Goal: Task Accomplishment & Management: Manage account settings

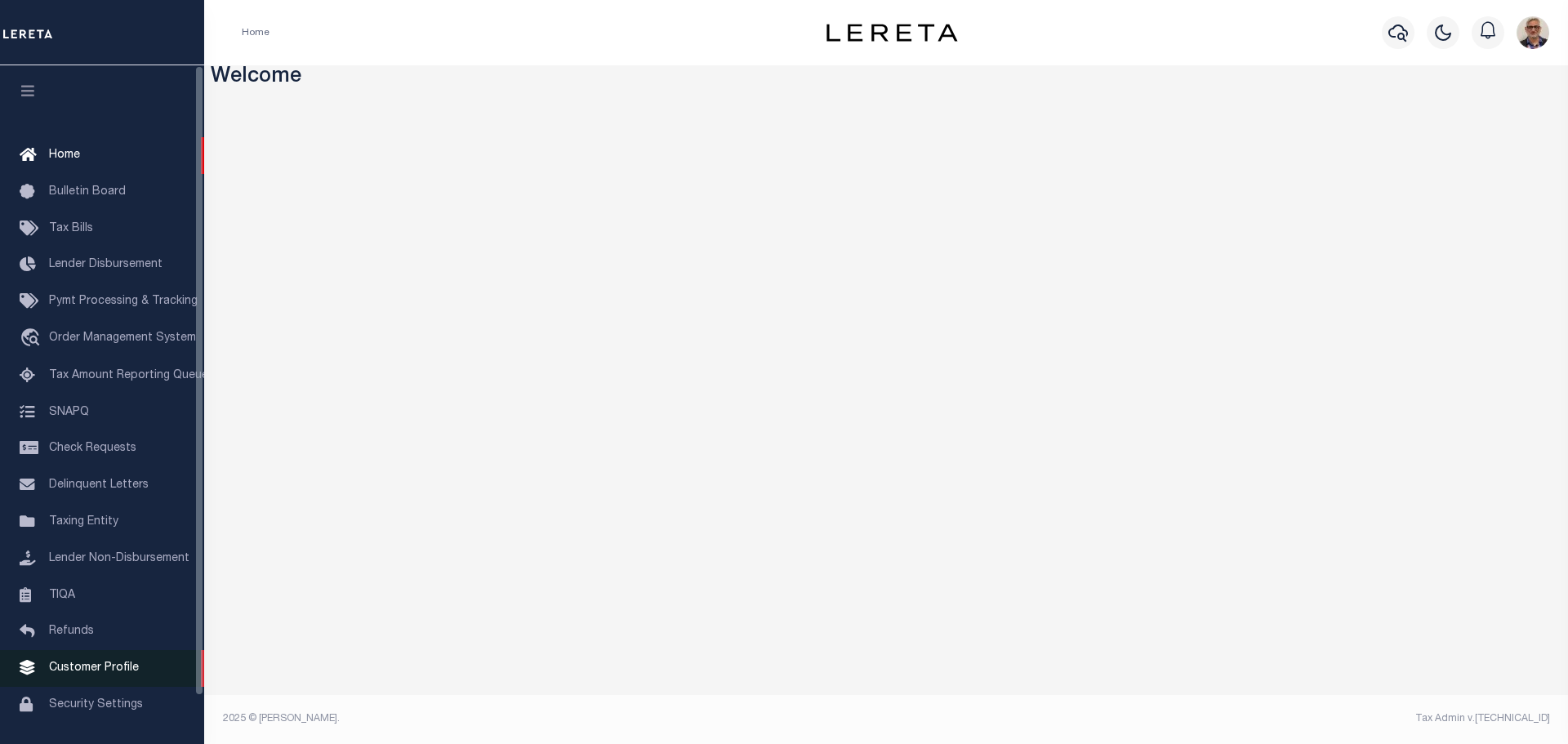
click at [114, 673] on span "Customer Profile" at bounding box center [93, 667] width 90 height 12
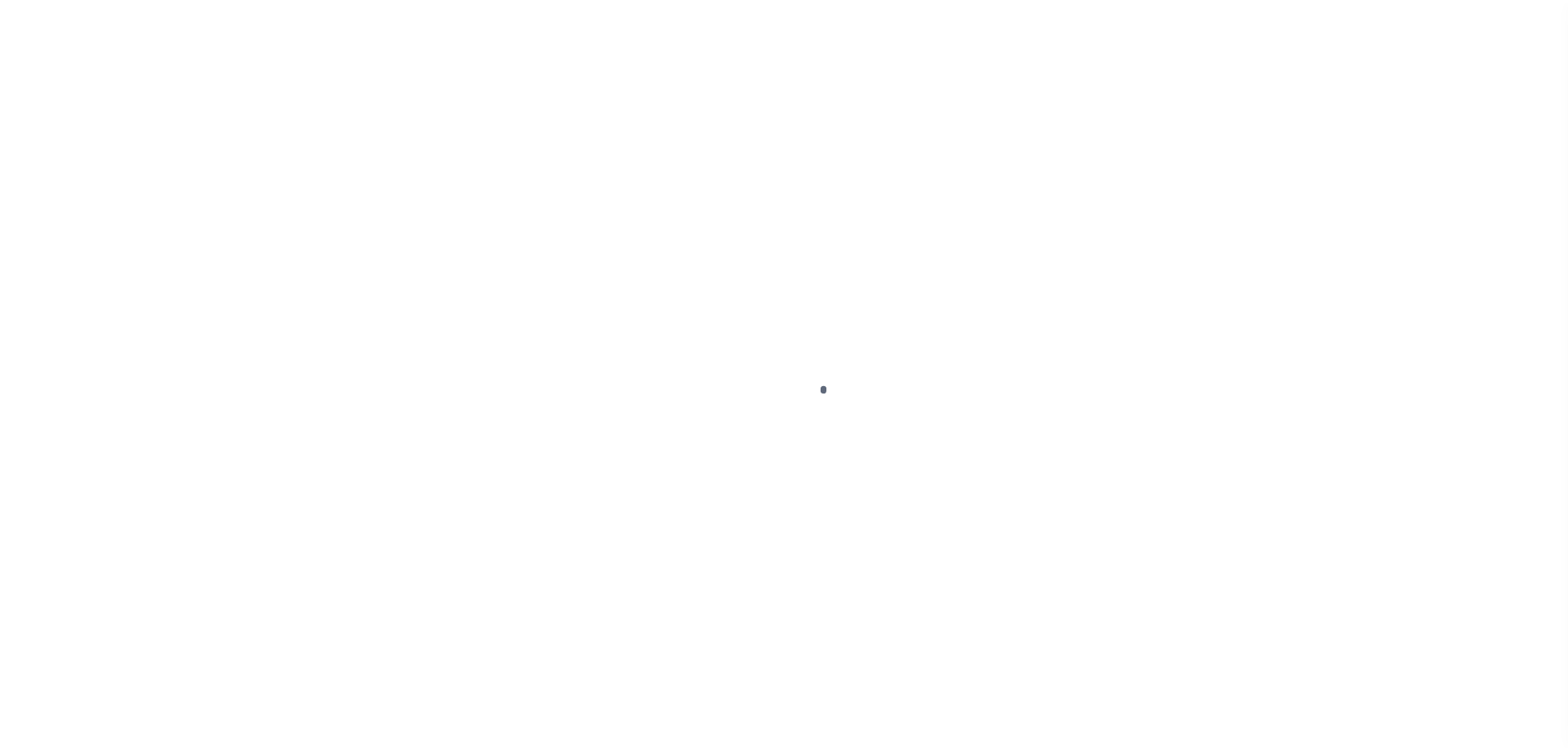
scroll to position [52, 0]
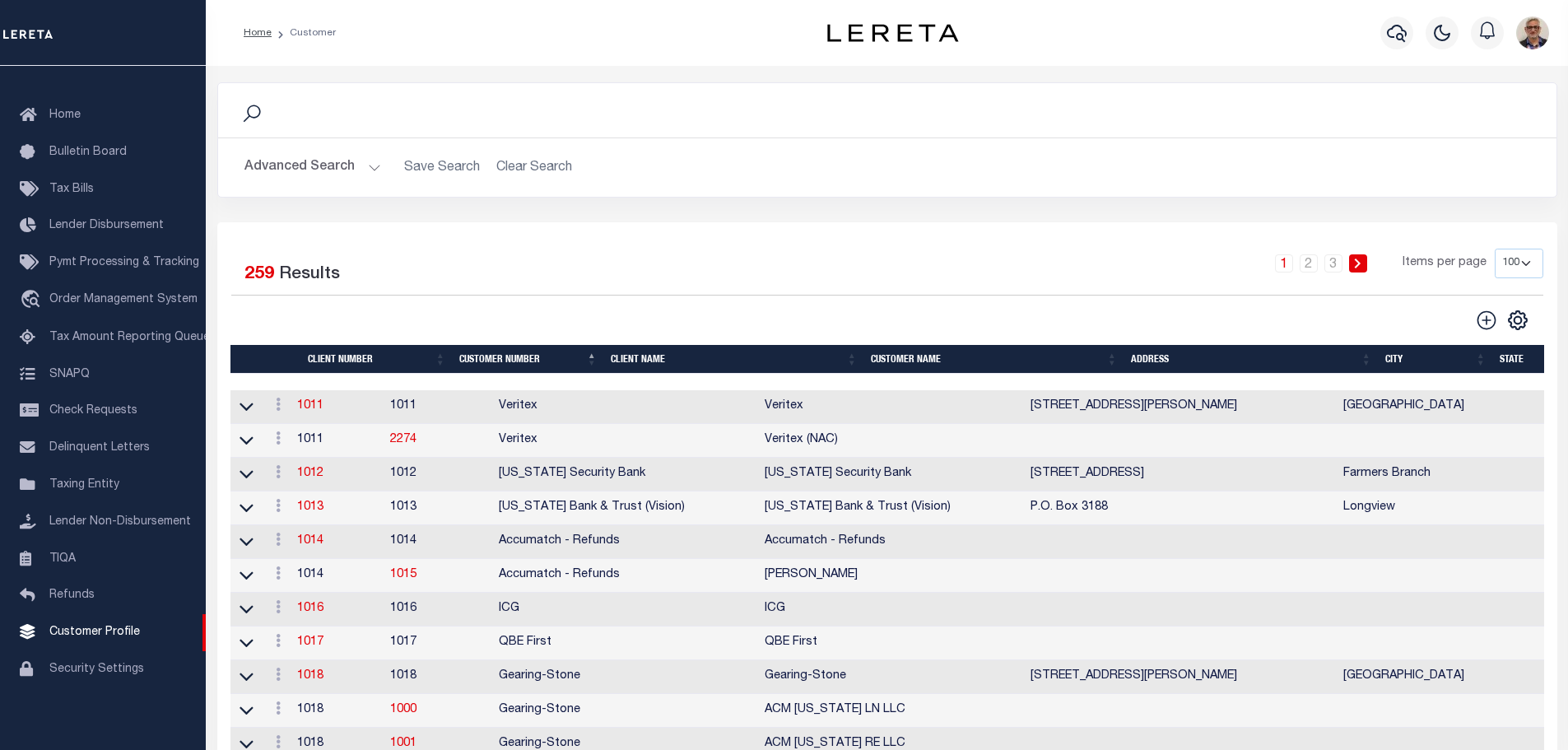
click at [640, 368] on th "Client Name" at bounding box center [734, 359] width 260 height 29
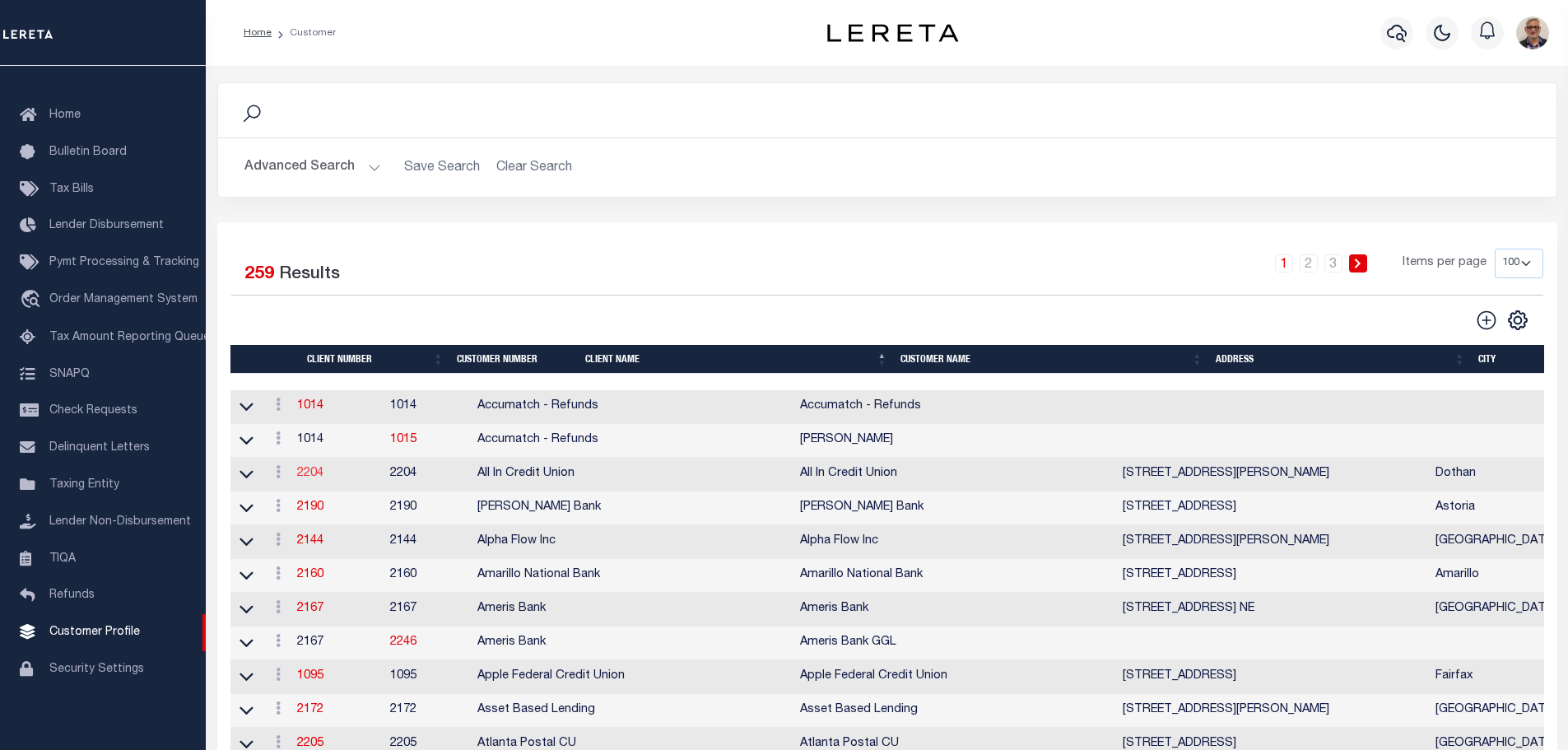
click at [324, 477] on link "2204" at bounding box center [310, 473] width 26 height 12
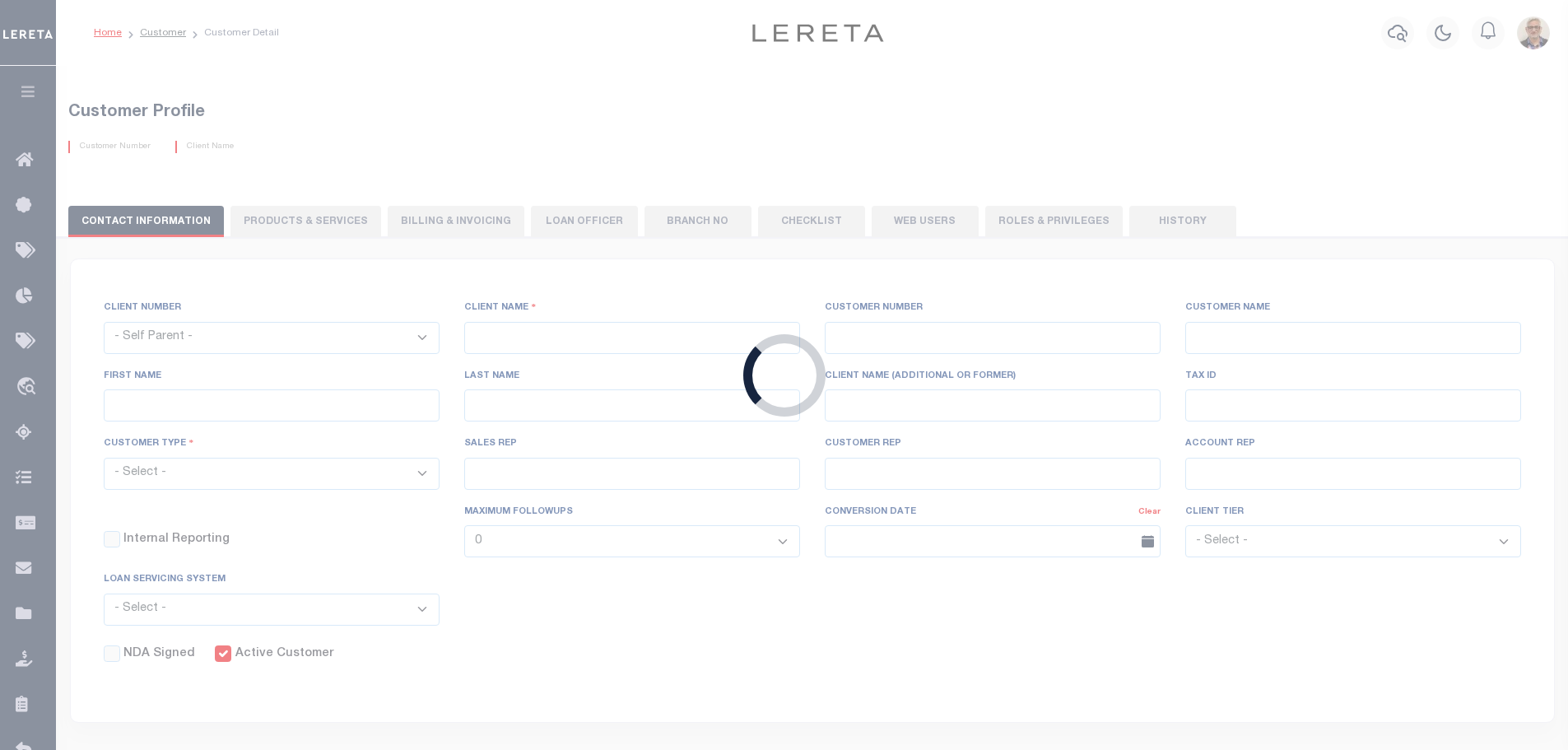
select select
type input "All In Credit Union"
type input "2204"
type input "All In Credit Union"
type input "[PERSON_NAME]"
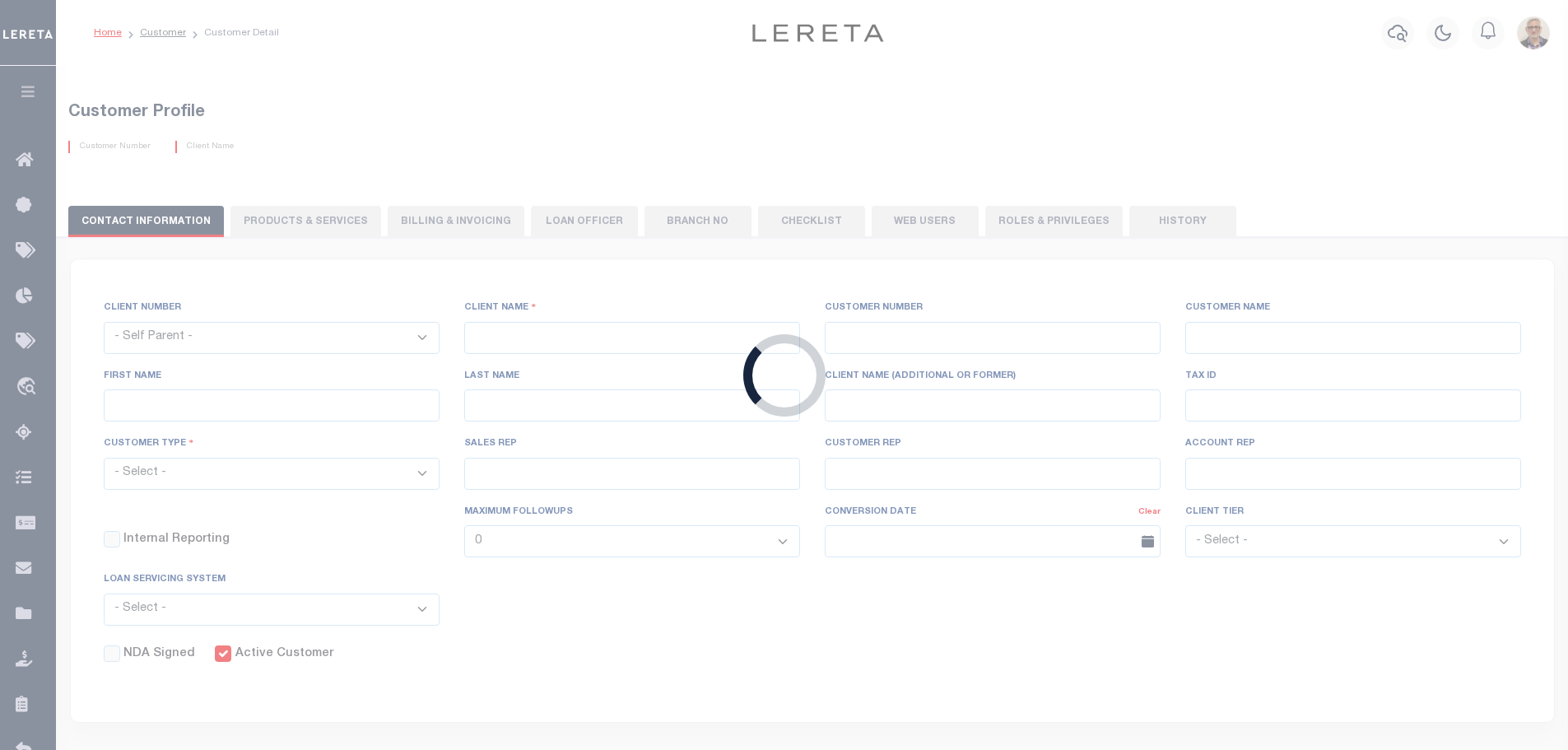
type input "[PERSON_NAME]"
select select "Residential"
type input "[PERSON_NAME]"
select select "FIS"
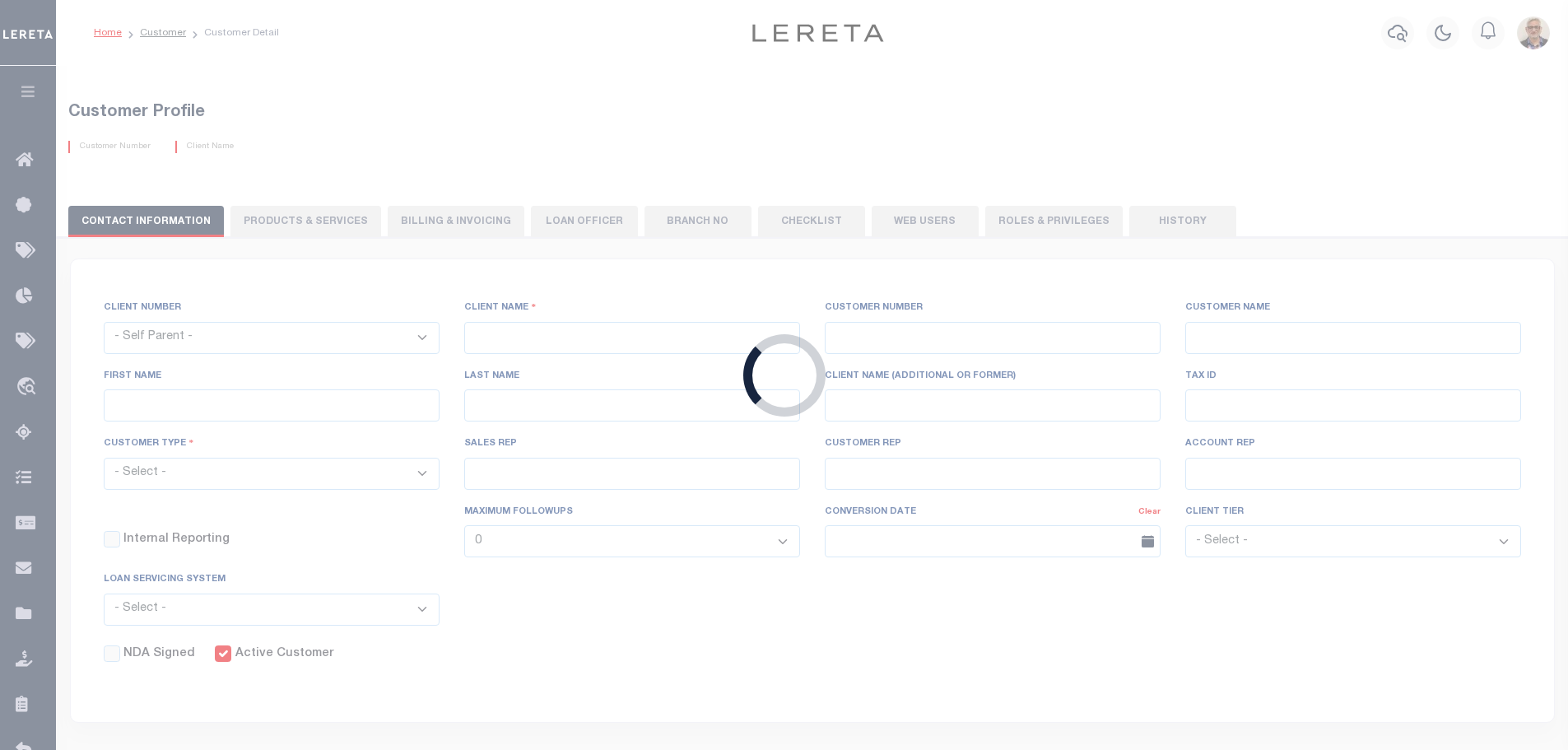
checkbox input "true"
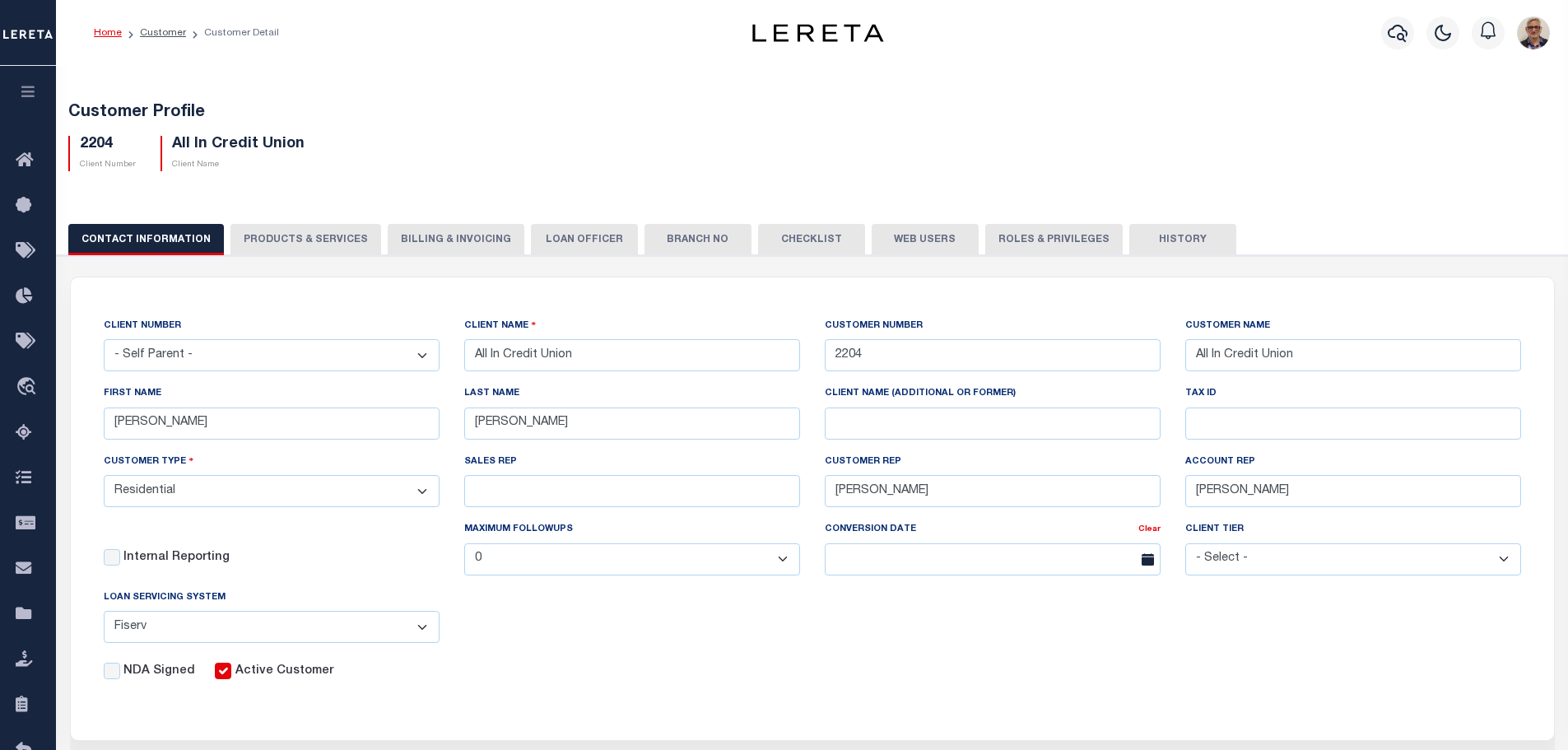
click at [897, 250] on button "Web Users" at bounding box center [924, 240] width 107 height 31
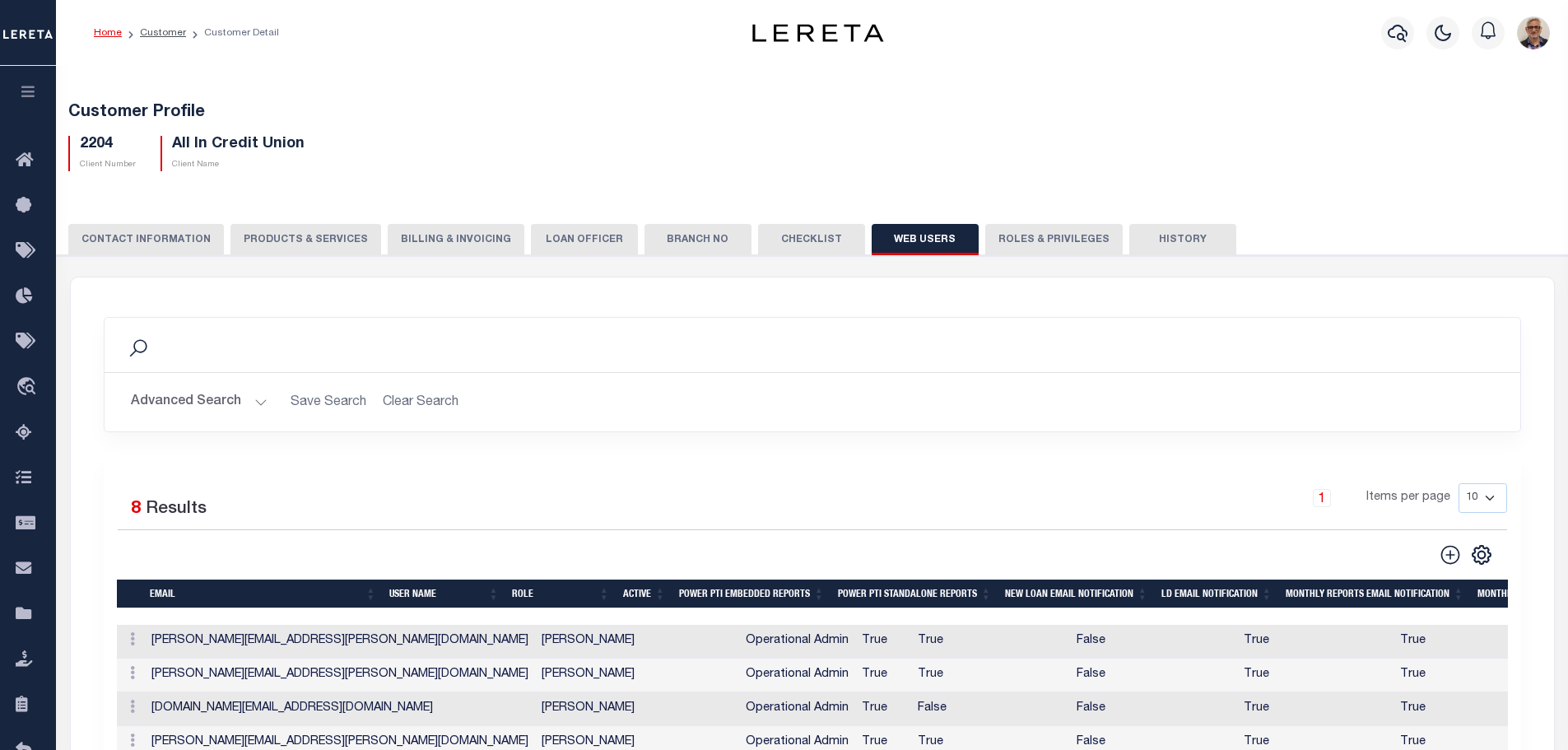
scroll to position [247, 0]
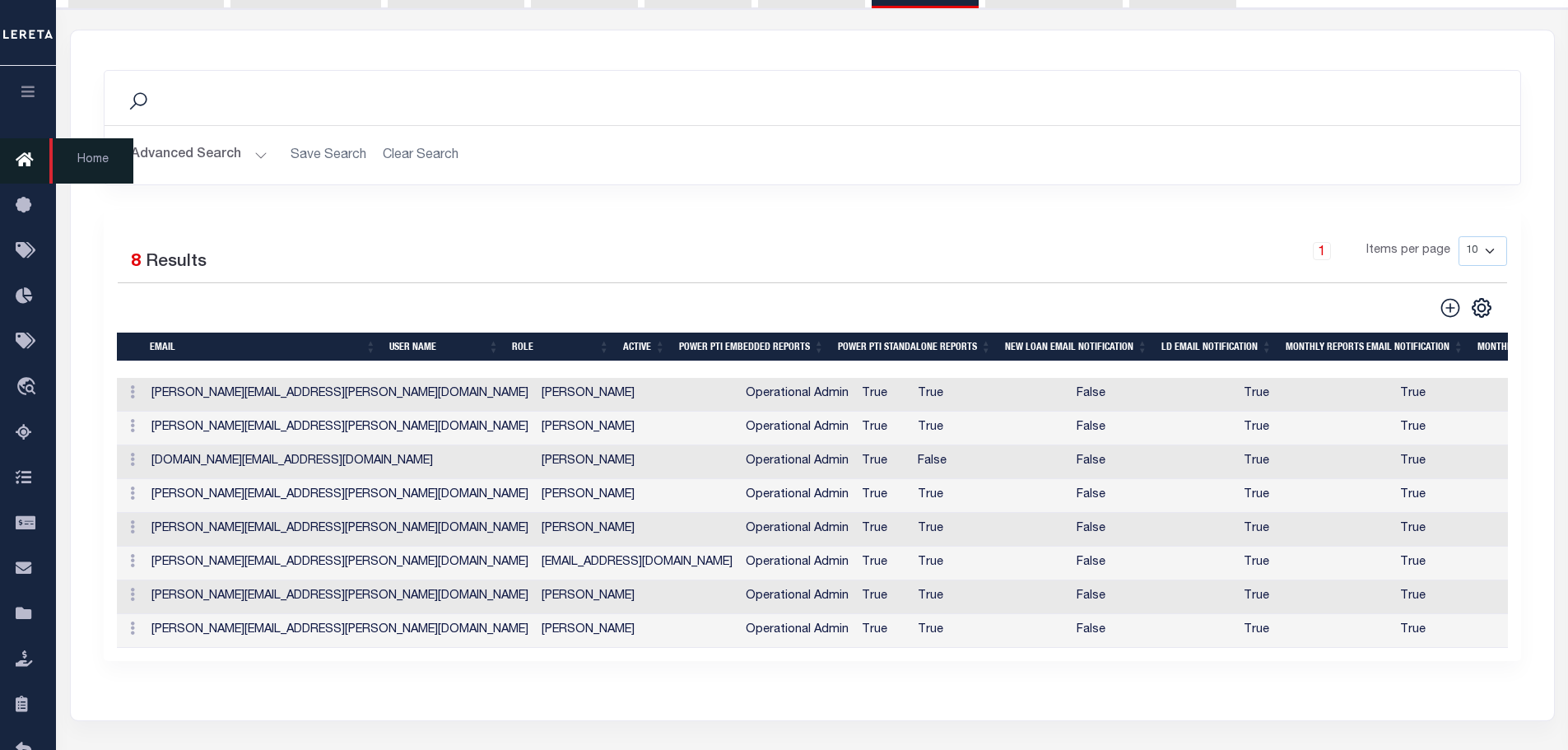
click at [14, 159] on link "Home" at bounding box center [27, 161] width 56 height 46
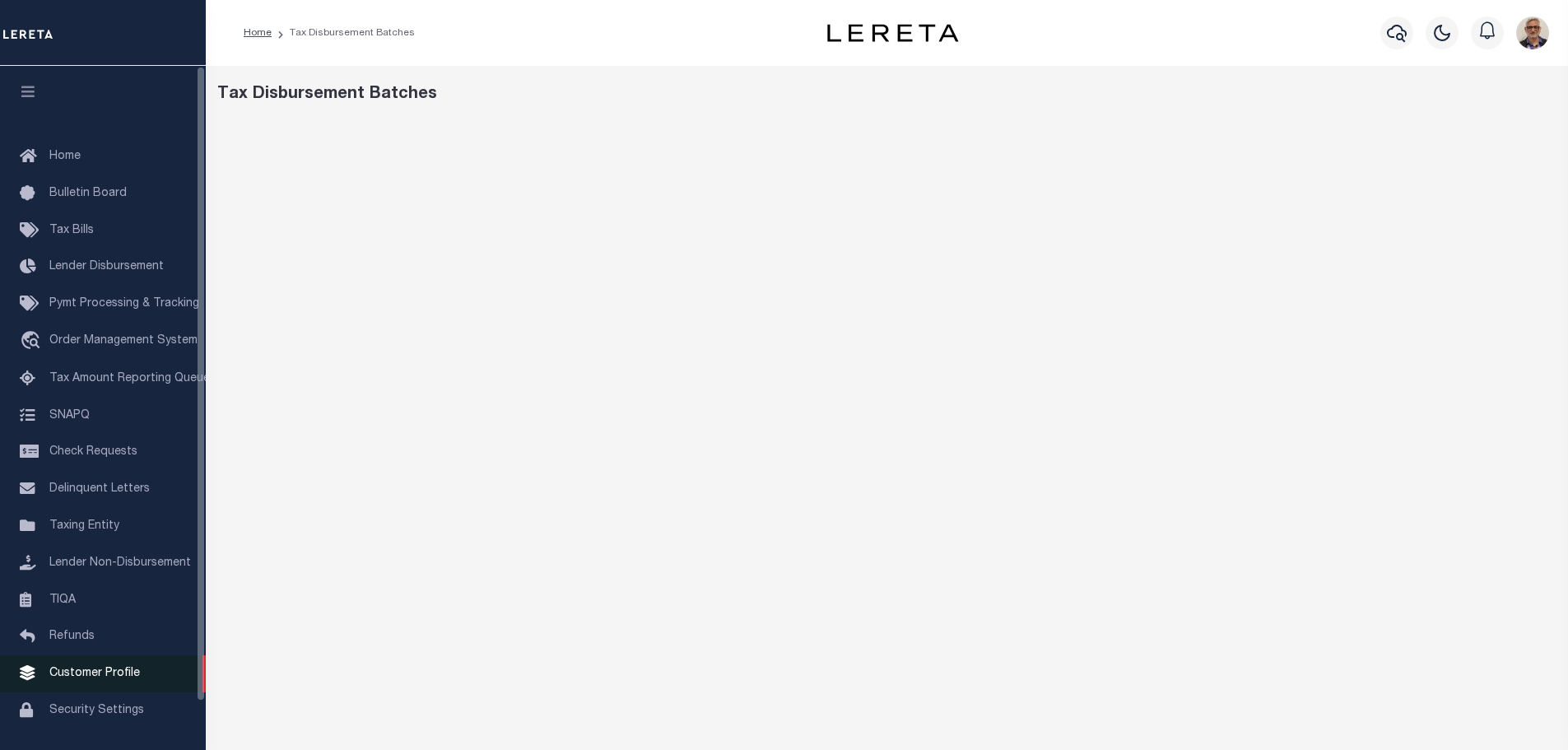
click at [70, 679] on span "Customer Profile" at bounding box center [94, 673] width 90 height 12
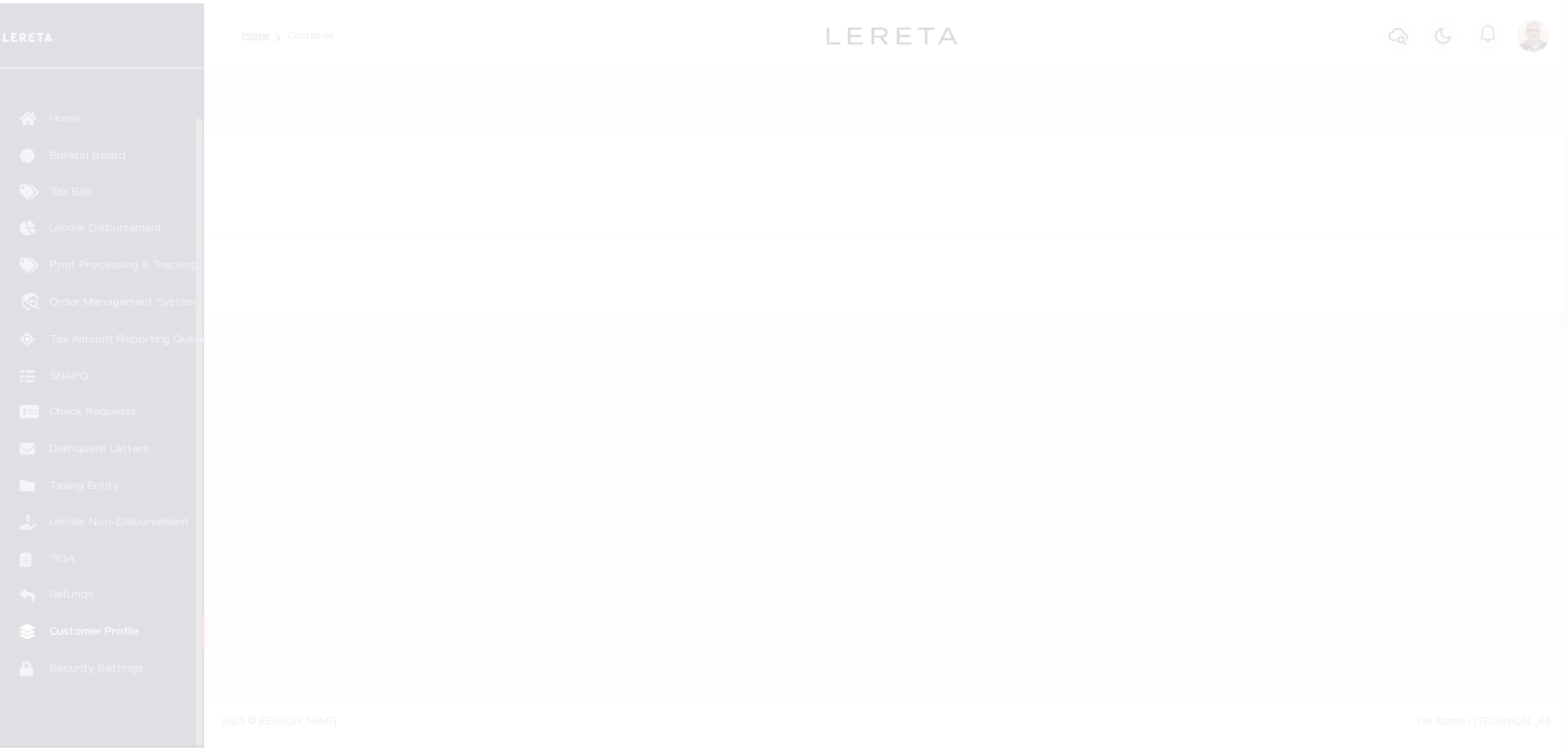
scroll to position [52, 0]
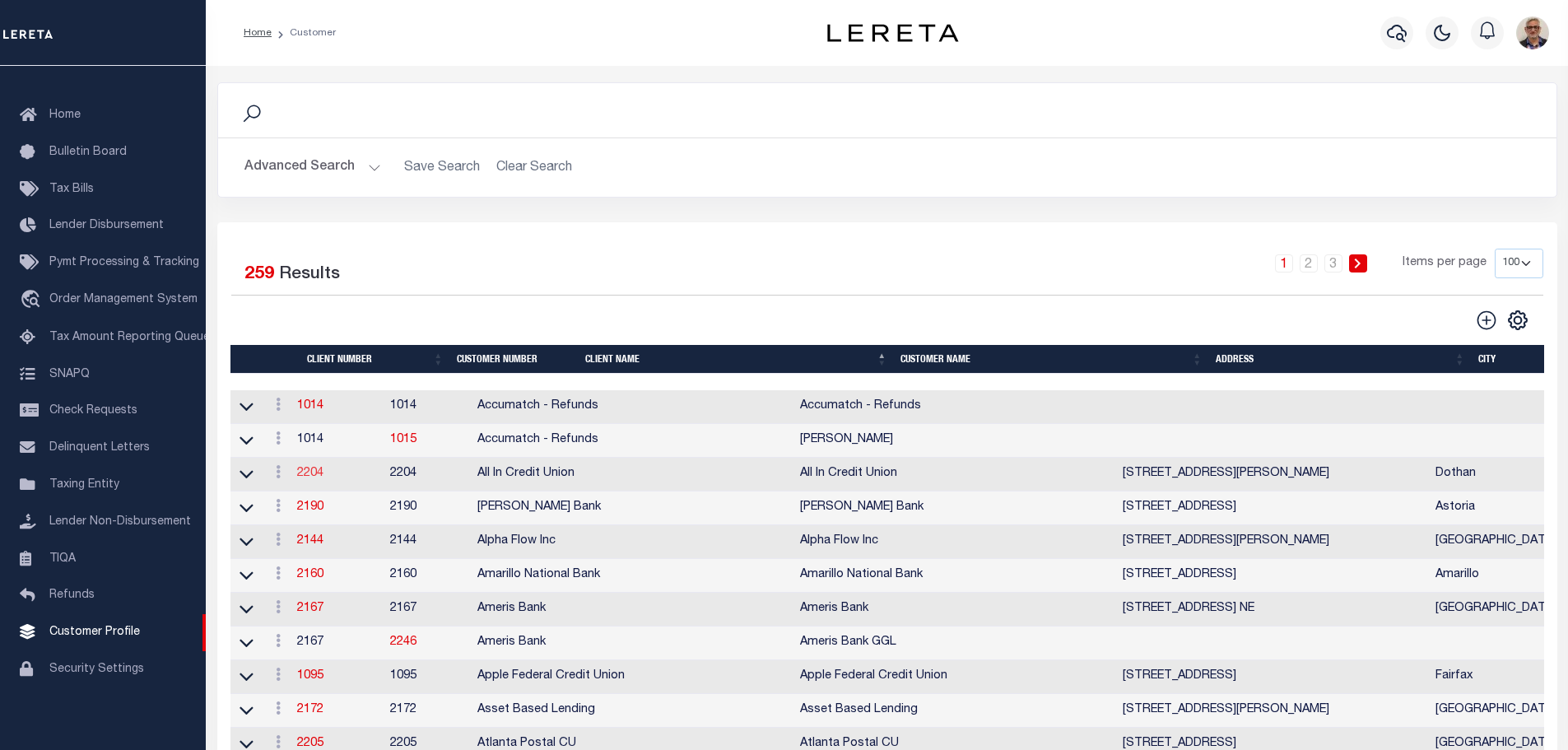
click at [318, 476] on link "2204" at bounding box center [310, 473] width 26 height 12
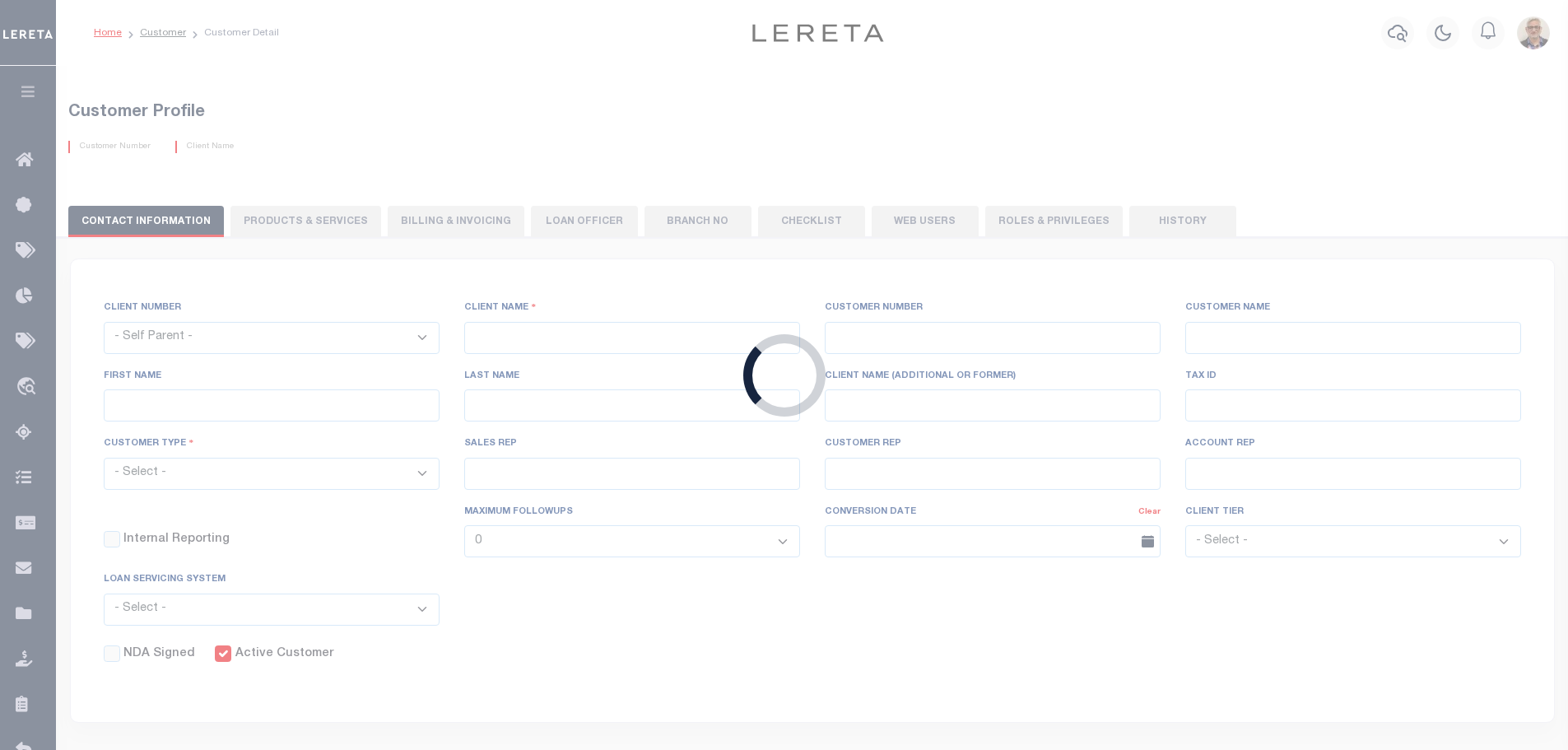
select select
type input "All In Credit Union"
type input "2204"
type input "All In Credit Union"
type input "[PERSON_NAME]"
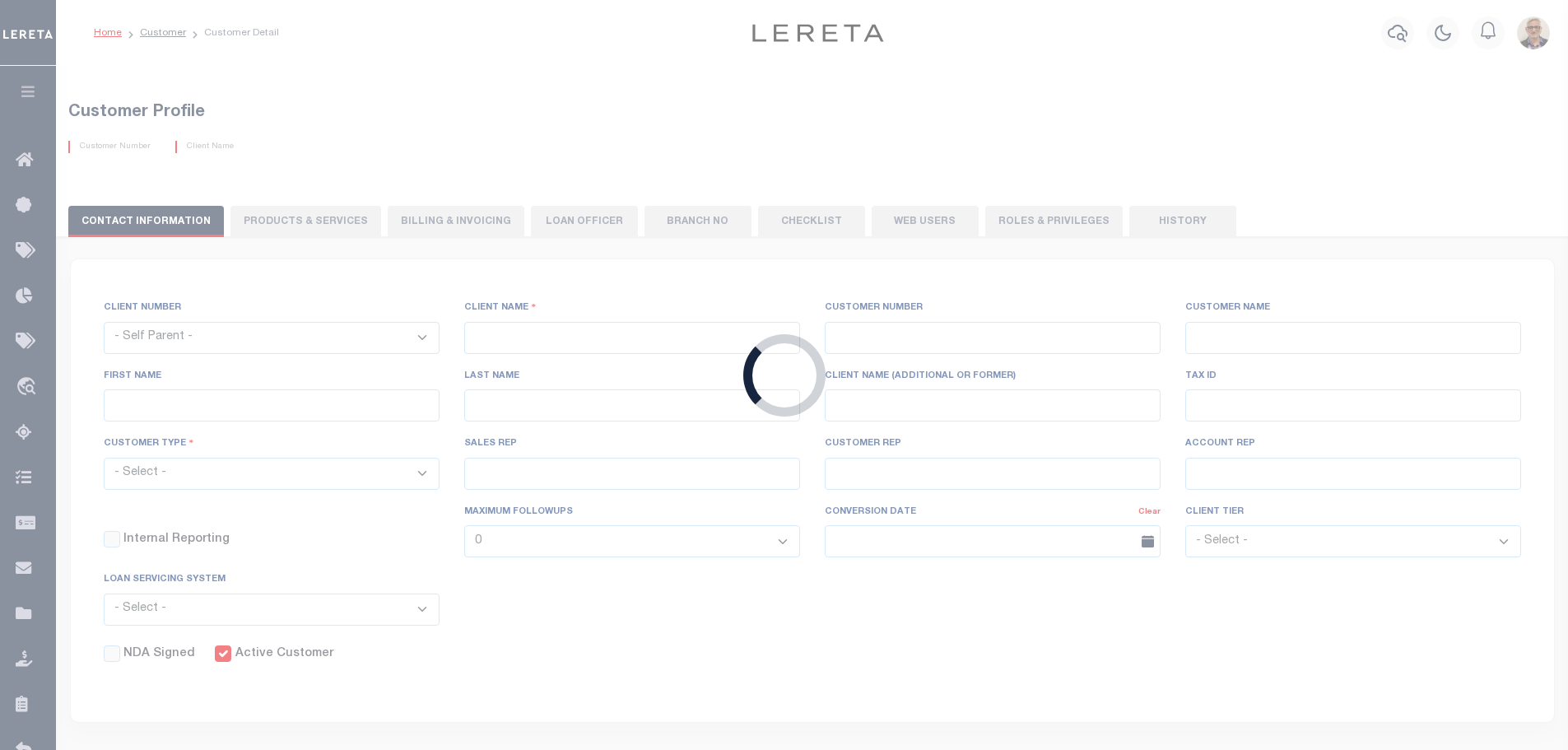
type input "[PERSON_NAME]"
select select "Residential"
type input "[PERSON_NAME]"
select select "FIS"
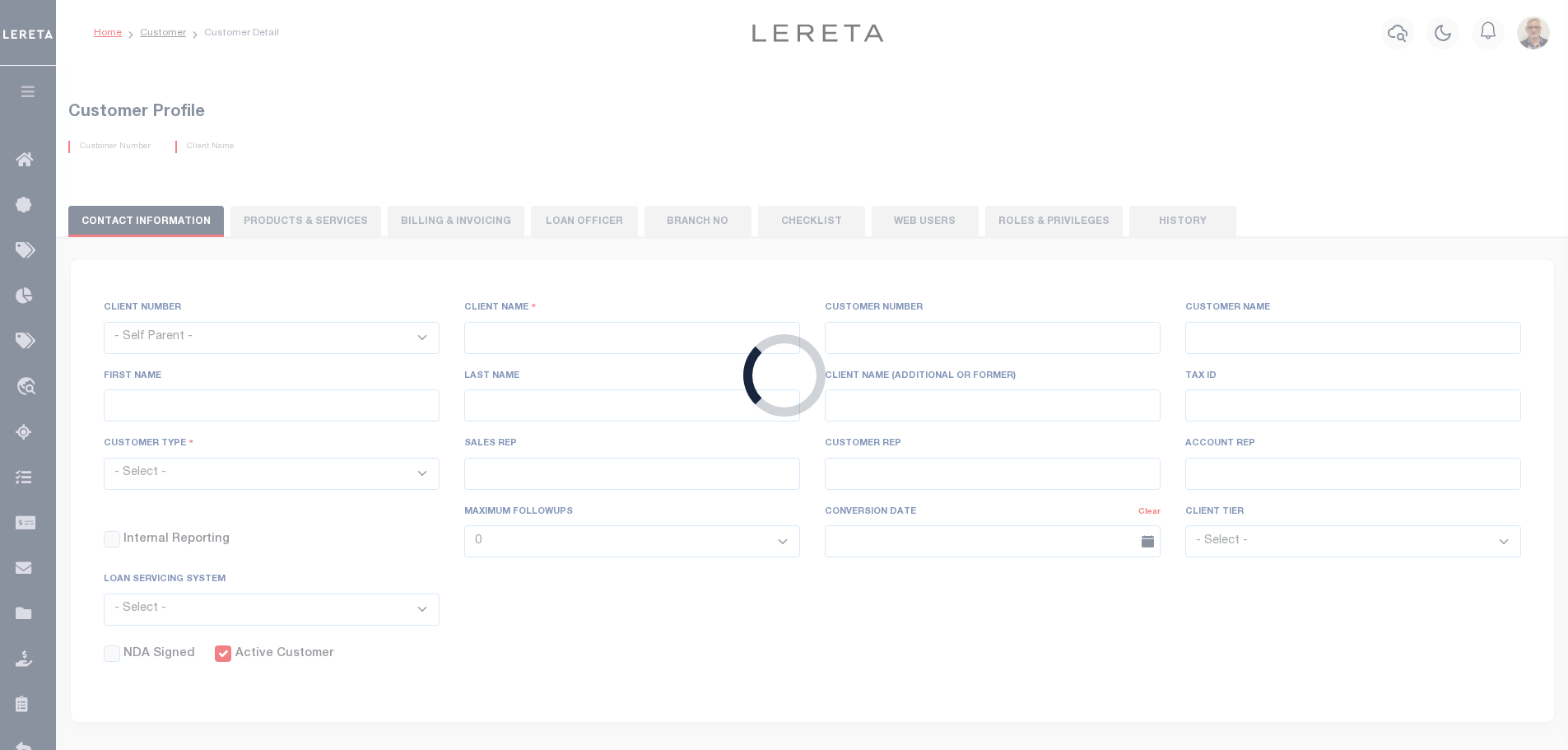
checkbox input "true"
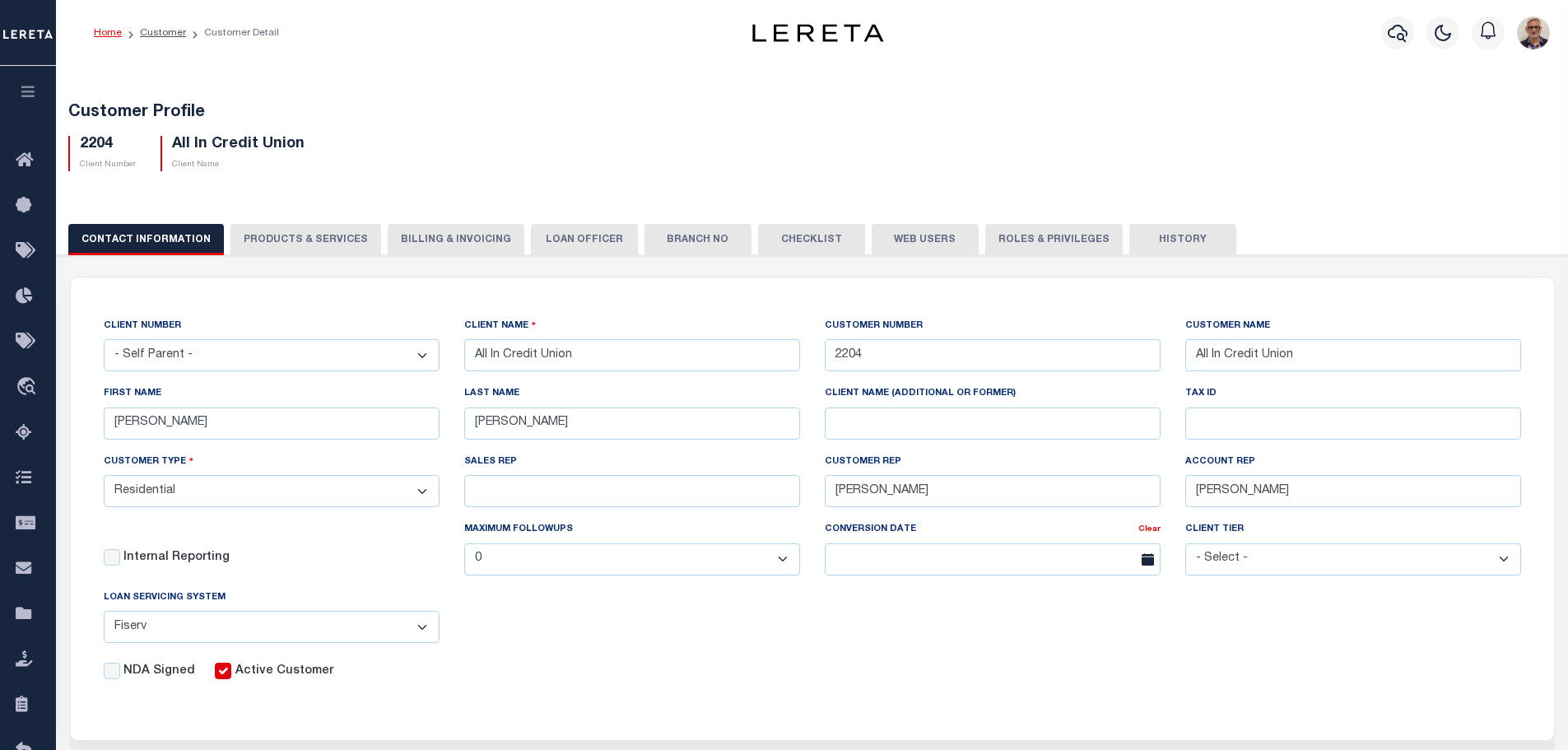
click at [910, 240] on button "Web Users" at bounding box center [924, 240] width 107 height 31
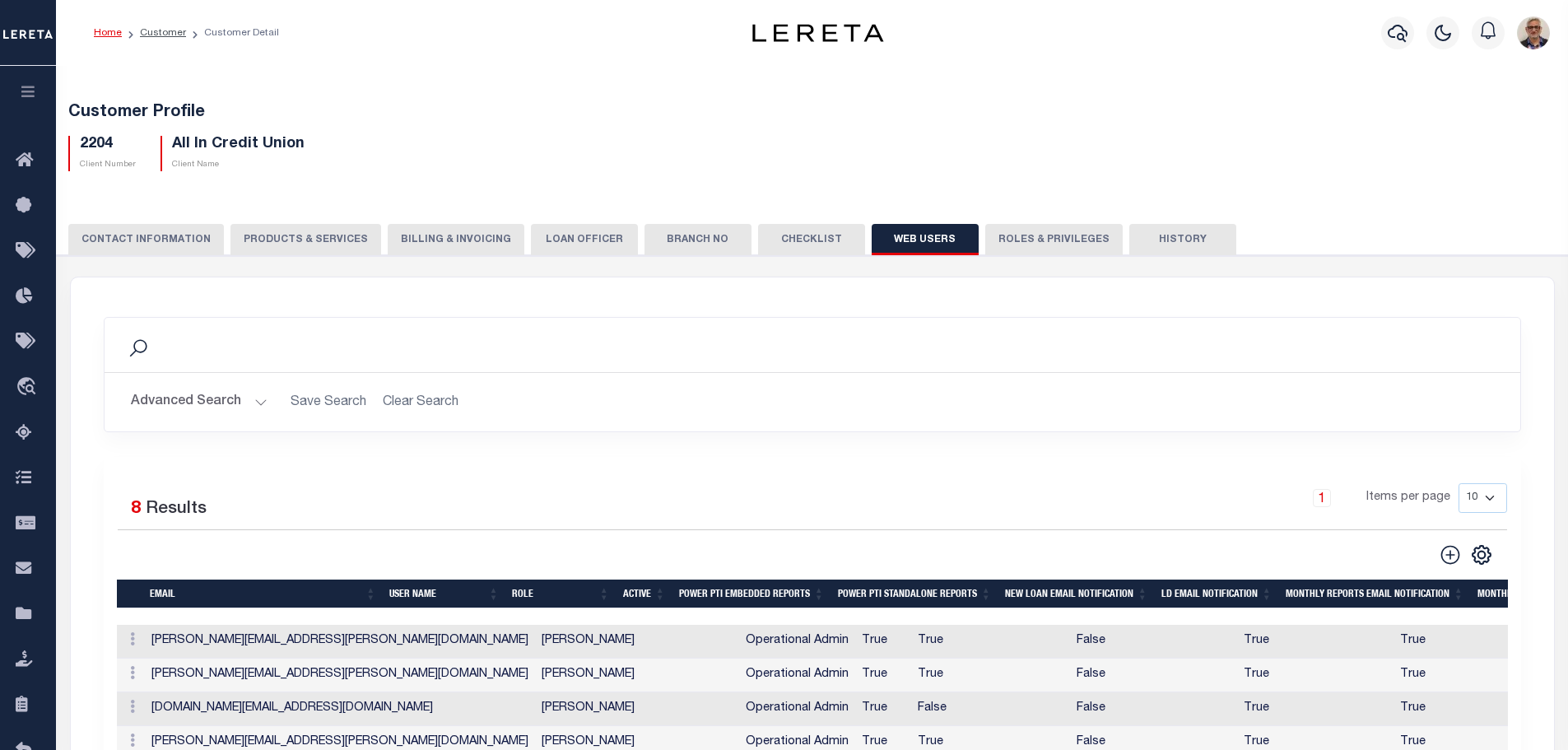
scroll to position [247, 0]
